Goal: Task Accomplishment & Management: Manage account settings

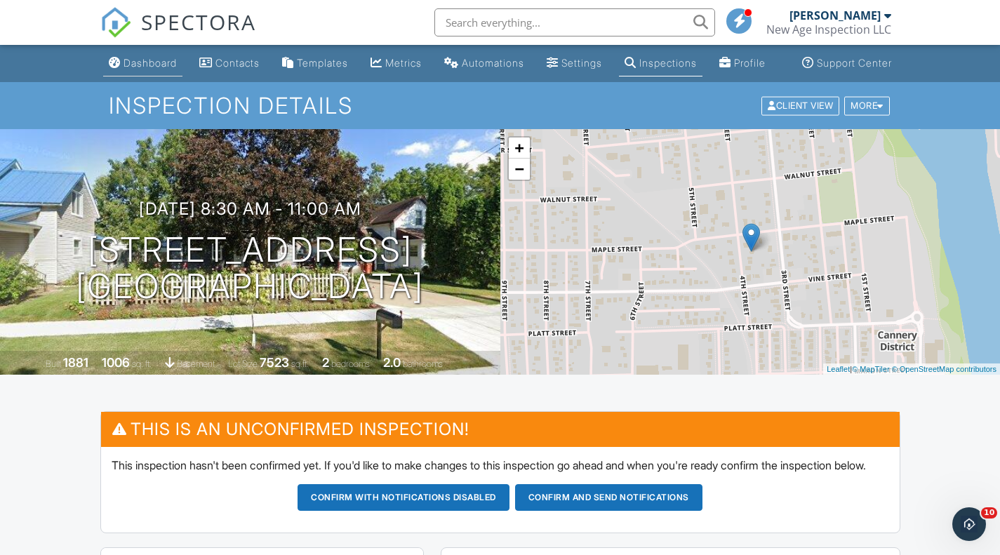
drag, startPoint x: 0, startPoint y: 0, endPoint x: 149, endPoint y: 88, distance: 173.1
click at [149, 77] on link "Dashboard" at bounding box center [142, 64] width 79 height 26
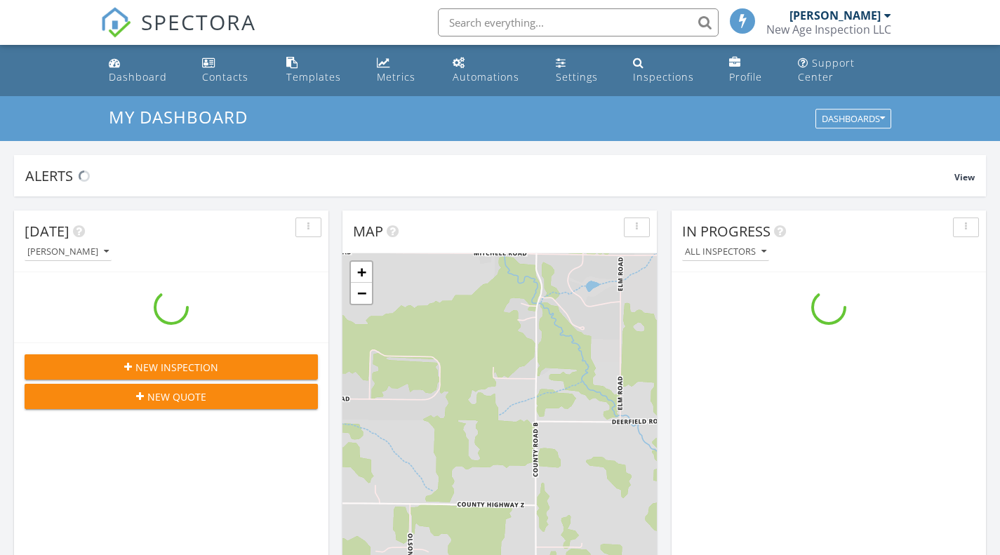
scroll to position [7, 7]
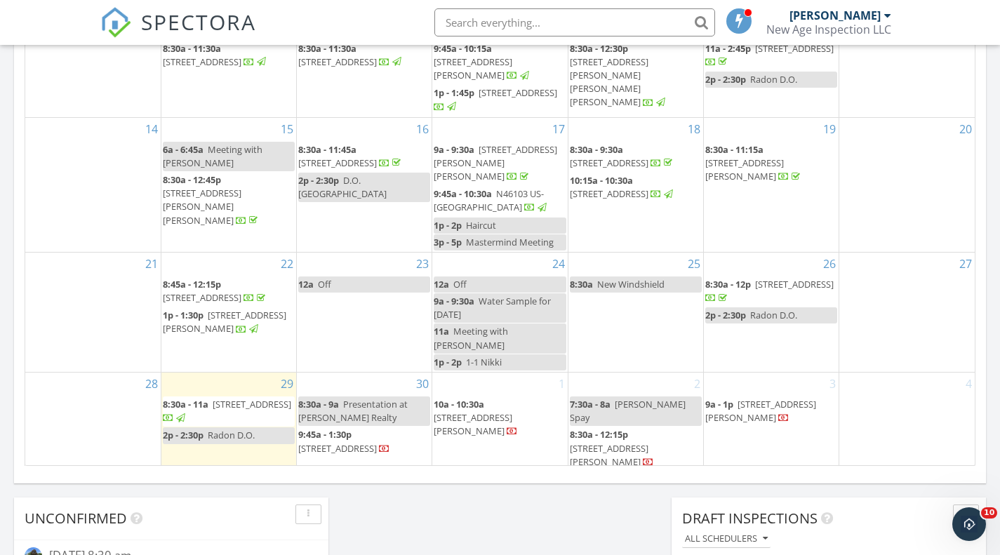
scroll to position [837, 0]
click at [18, 222] on div "September 2025 today list day week cal wk 4 wk month Sun Mon Tue Wed Thu Fri Sa…" at bounding box center [500, 157] width 972 height 638
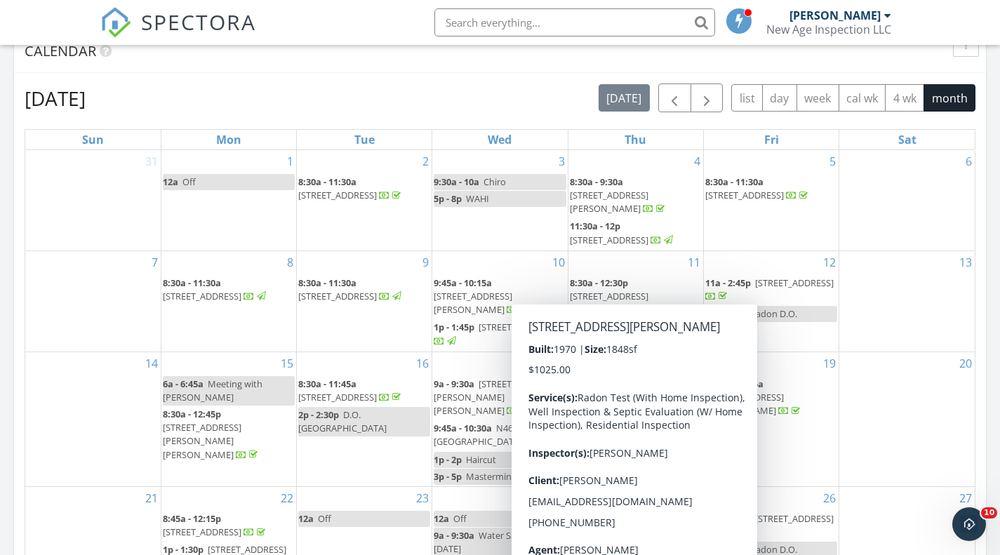
scroll to position [525, 0]
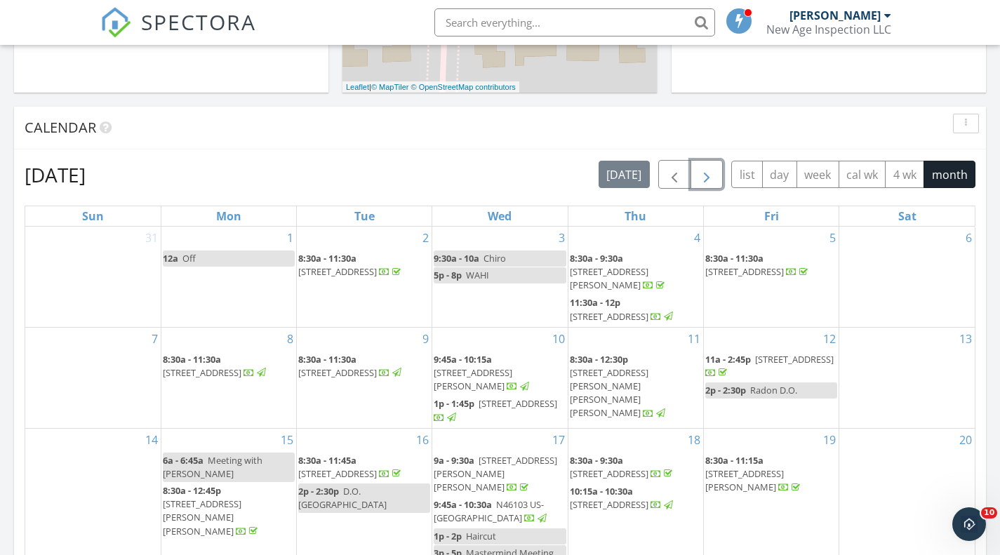
click at [705, 161] on button "button" at bounding box center [707, 174] width 33 height 29
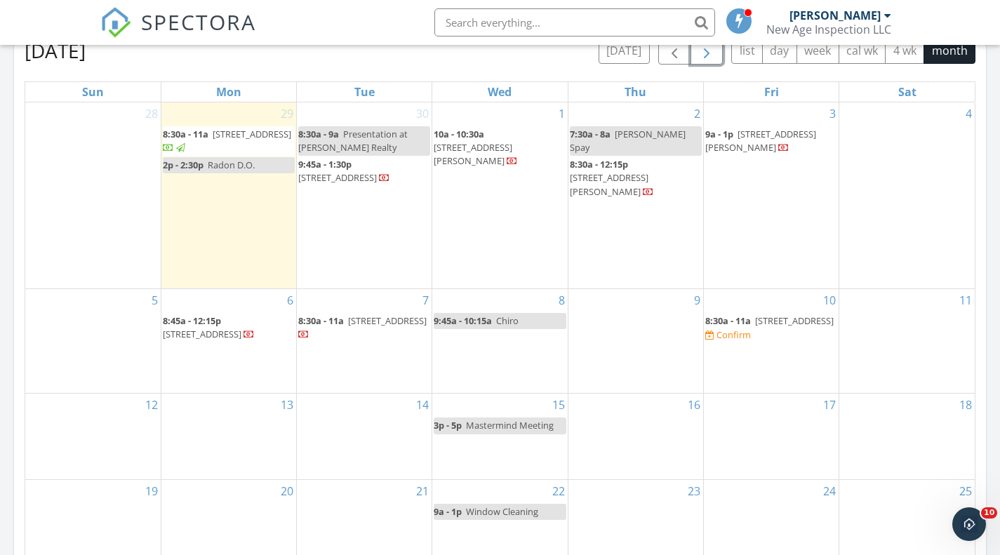
scroll to position [655, 0]
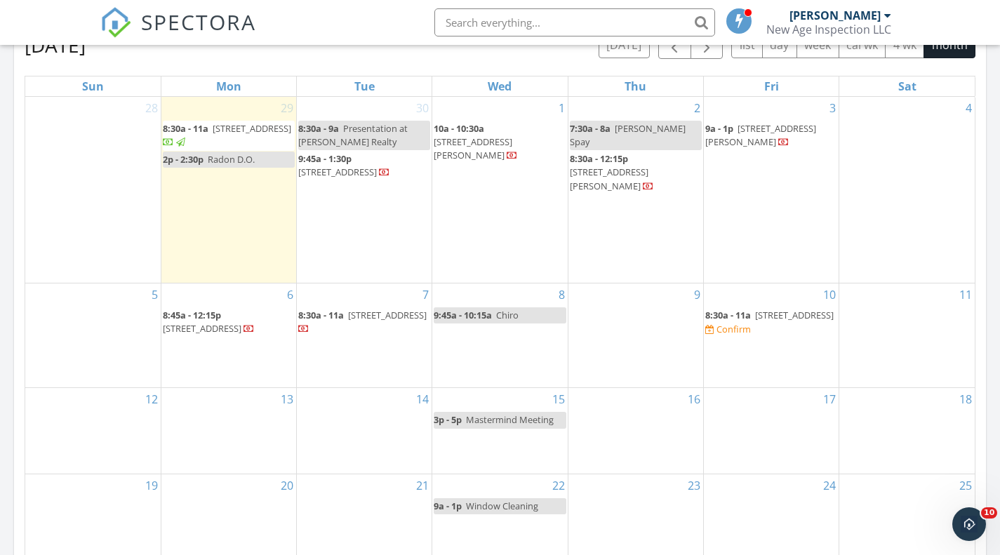
click at [6, 263] on div "Today Jon Hempel 8:30 am 1930 Meadow Ln, Eau Claire, WI 54701 Jon Hempel 1 minu…" at bounding box center [500, 180] width 1000 height 1277
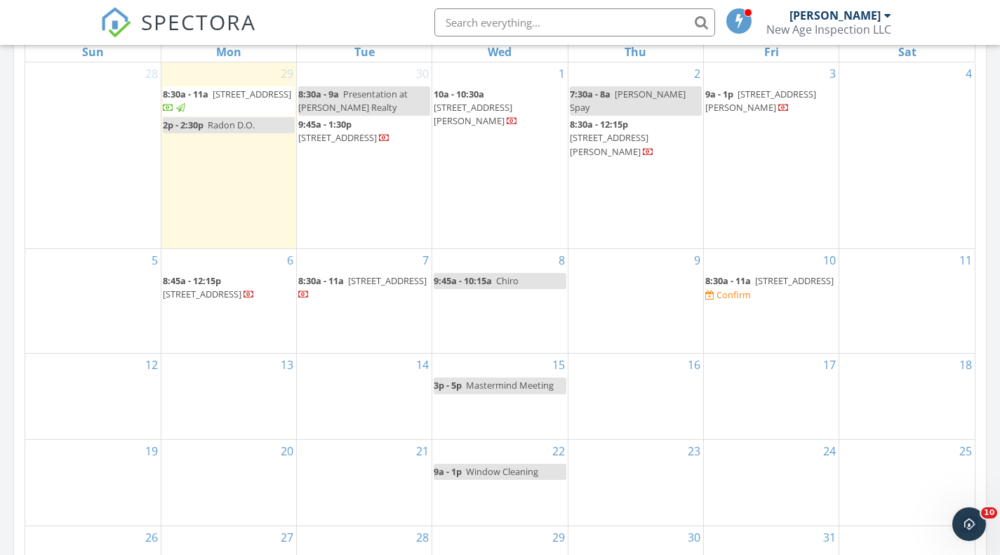
scroll to position [689, 0]
